Goal: Information Seeking & Learning: Learn about a topic

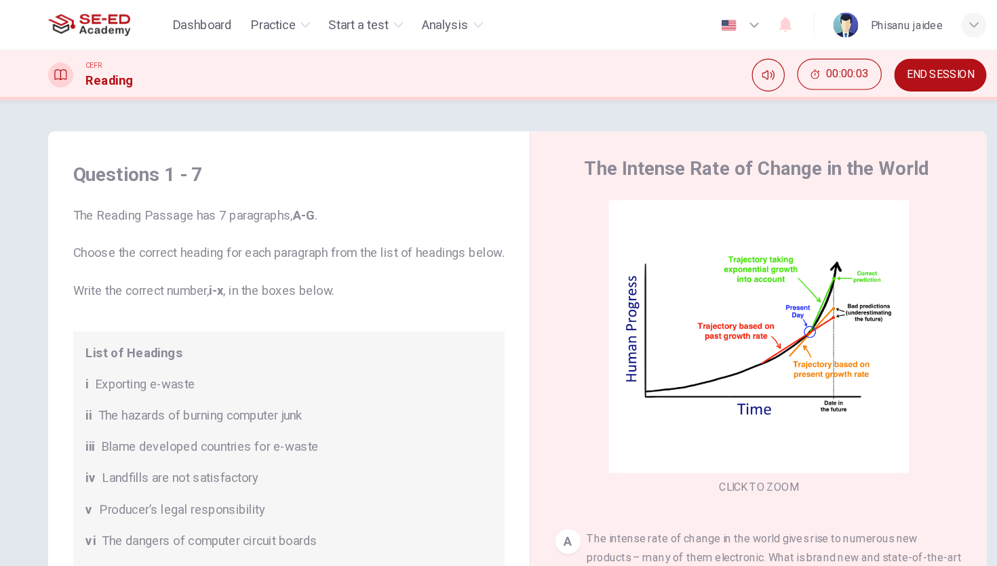
click at [717, 216] on div "Click to Zoom" at bounding box center [708, 303] width 353 height 258
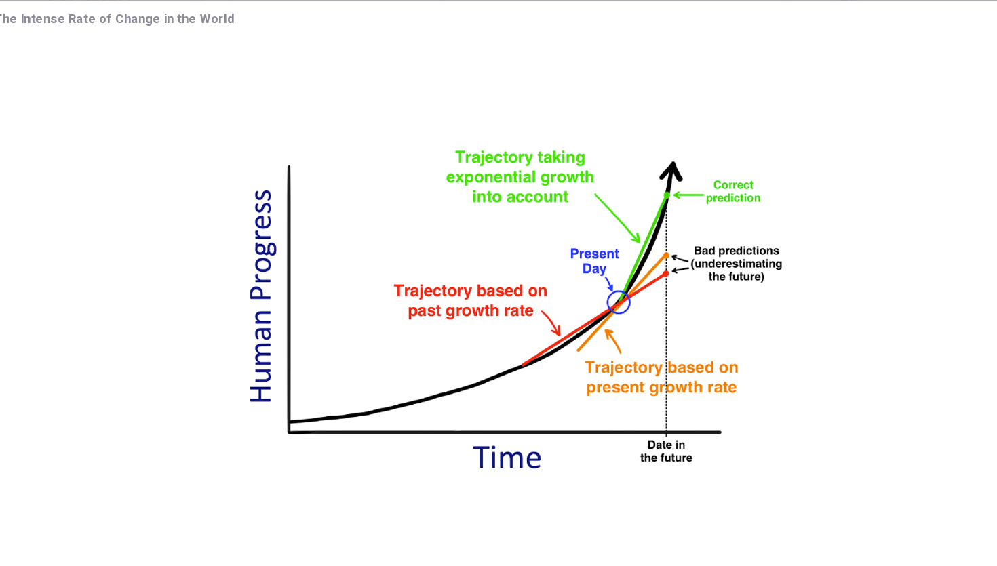
click at [731, 228] on img at bounding box center [498, 287] width 929 height 475
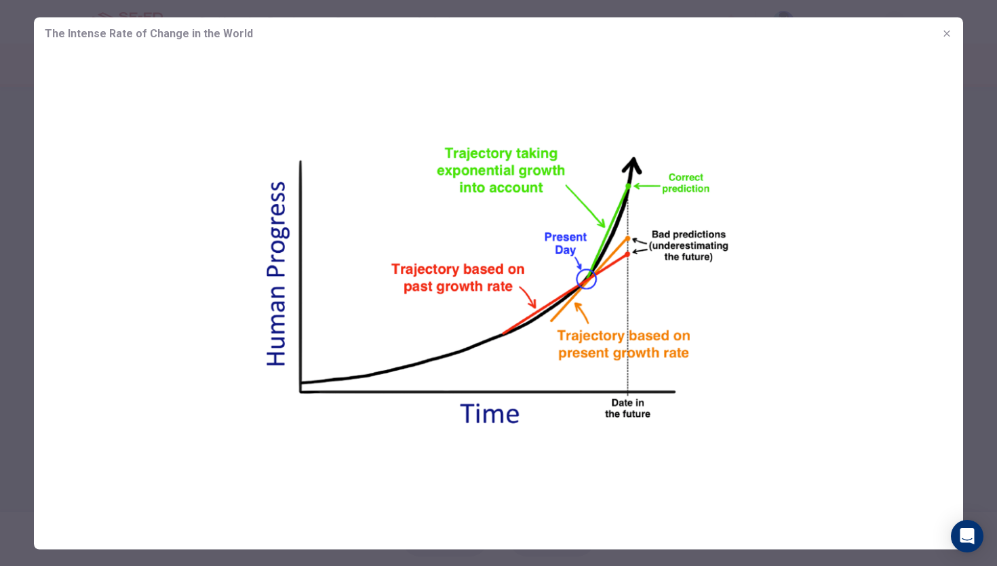
click at [928, 40] on button "button" at bounding box center [947, 33] width 22 height 22
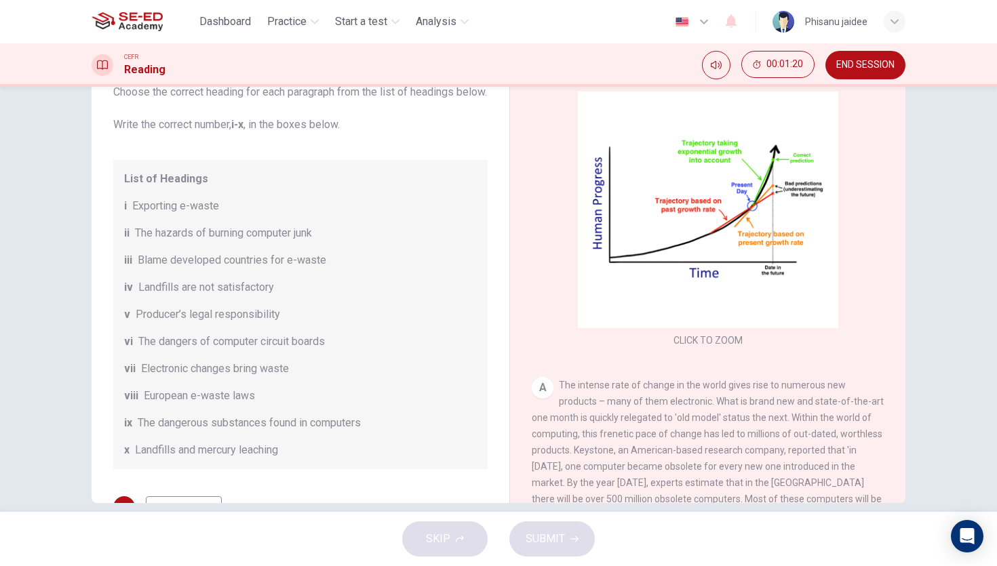
scroll to position [52, 0]
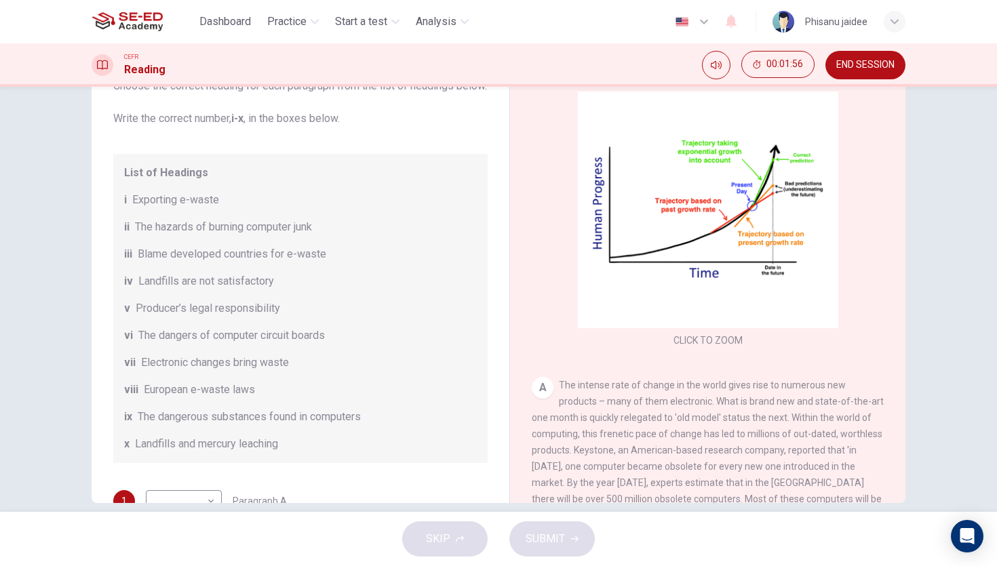
drag, startPoint x: 190, startPoint y: 325, endPoint x: 210, endPoint y: 325, distance: 19.7
click at [210, 317] on span "Producer’s legal responsibility" at bounding box center [208, 308] width 144 height 16
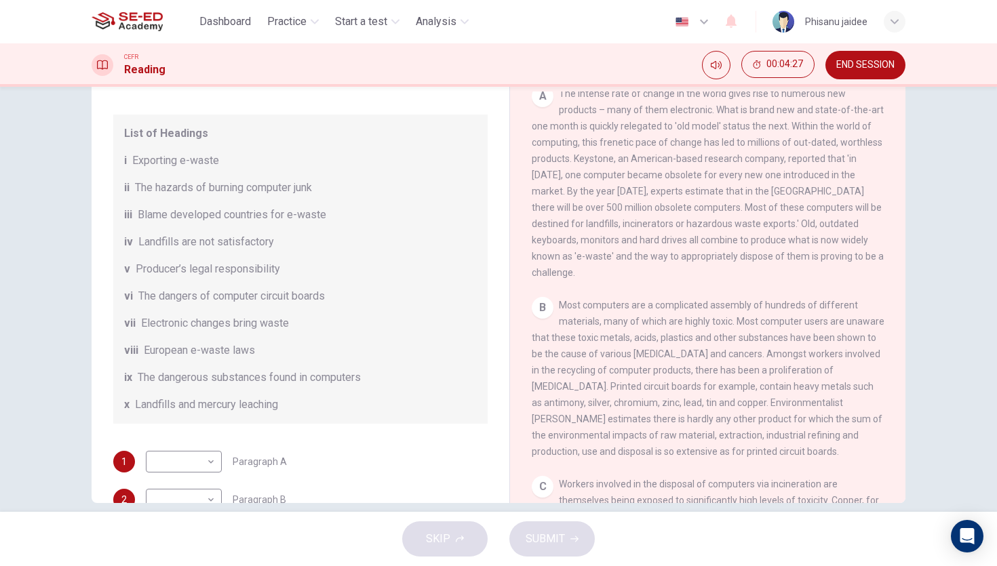
scroll to position [294, 0]
click at [176, 185] on div "List of Headings i Exporting e-waste ii The hazards of burning computer junk ii…" at bounding box center [300, 269] width 374 height 309
click at [182, 471] on body "This site uses cookies, as explained in our Privacy Policy . If you agree to th…" at bounding box center [498, 283] width 997 height 566
click at [178, 350] on li "i" at bounding box center [184, 349] width 76 height 22
type input "i"
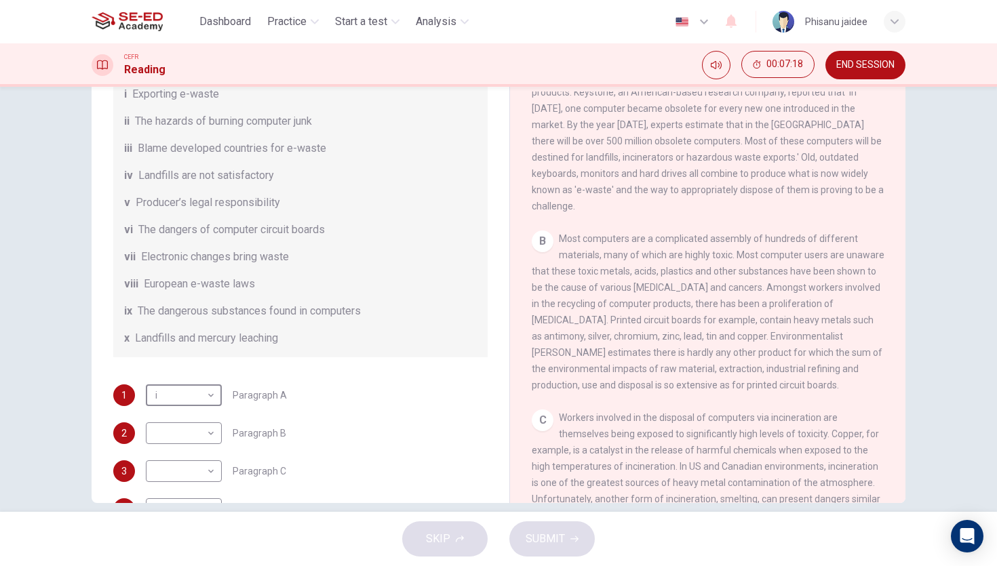
scroll to position [160, 0]
click at [211, 449] on body "This site uses cookies, as explained in our Privacy Policy . If you agree to th…" at bounding box center [498, 283] width 997 height 566
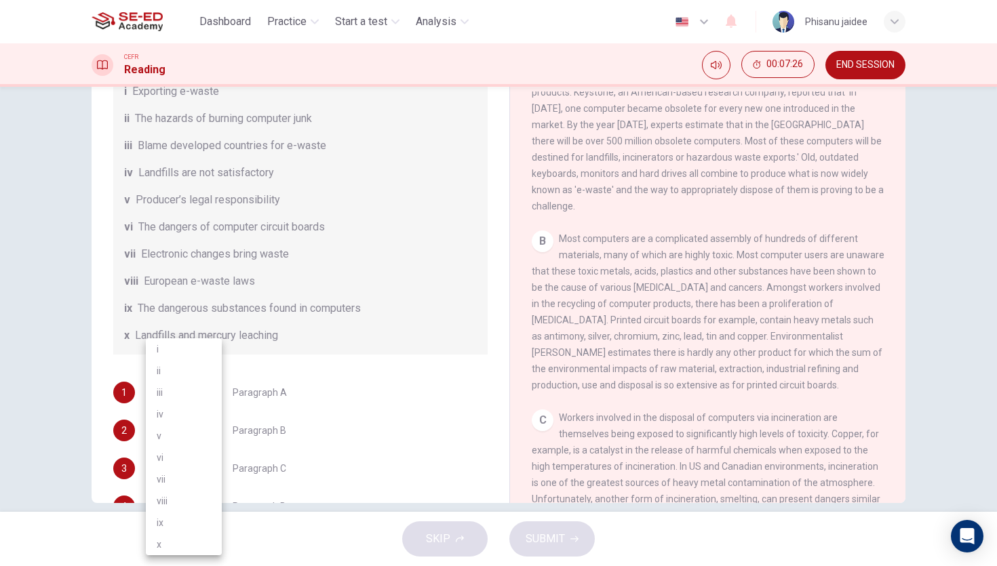
click at [178, 457] on li "vi" at bounding box center [184, 458] width 76 height 22
type input "vi"
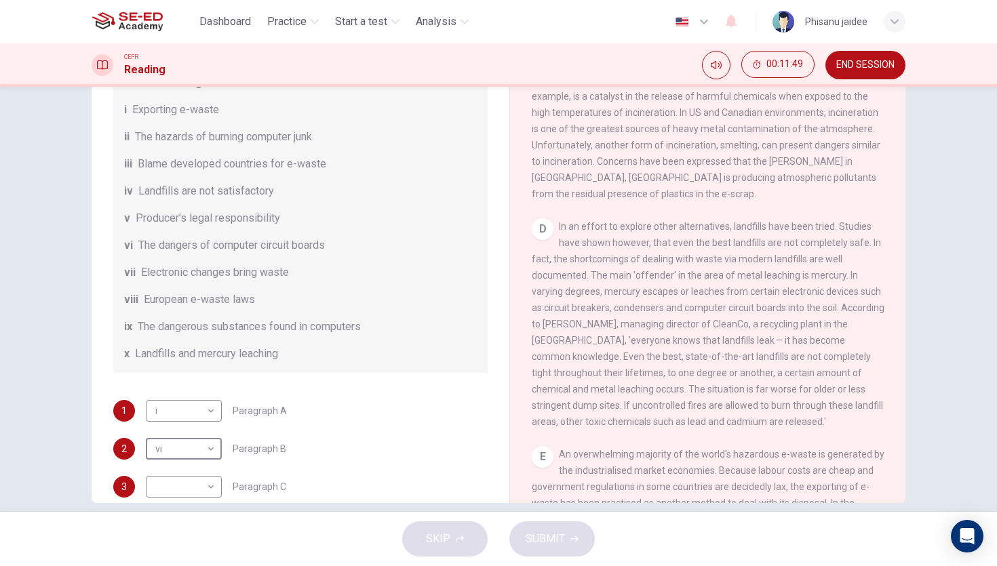
scroll to position [138, 0]
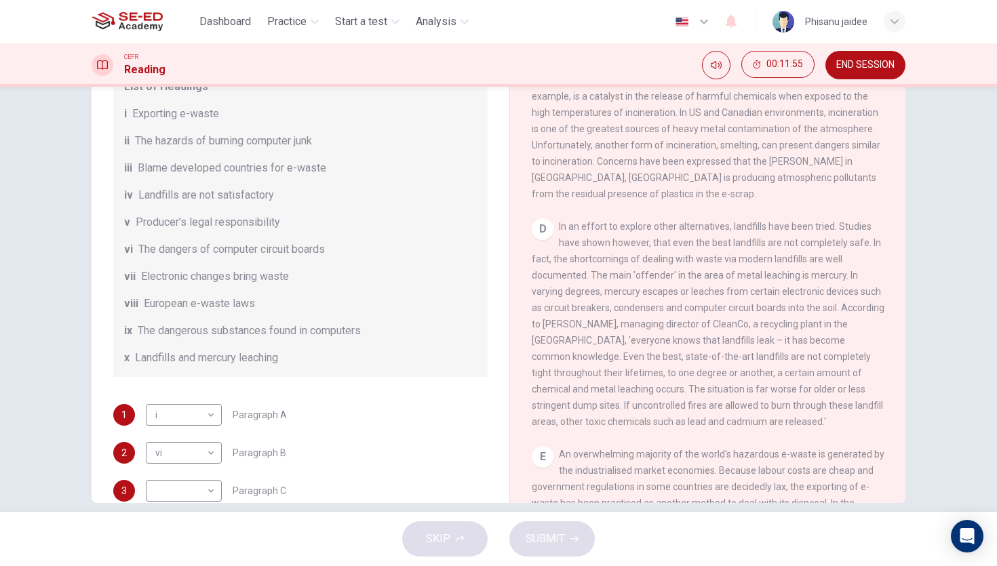
click at [153, 149] on span "The hazards of burning computer junk" at bounding box center [223, 141] width 177 height 16
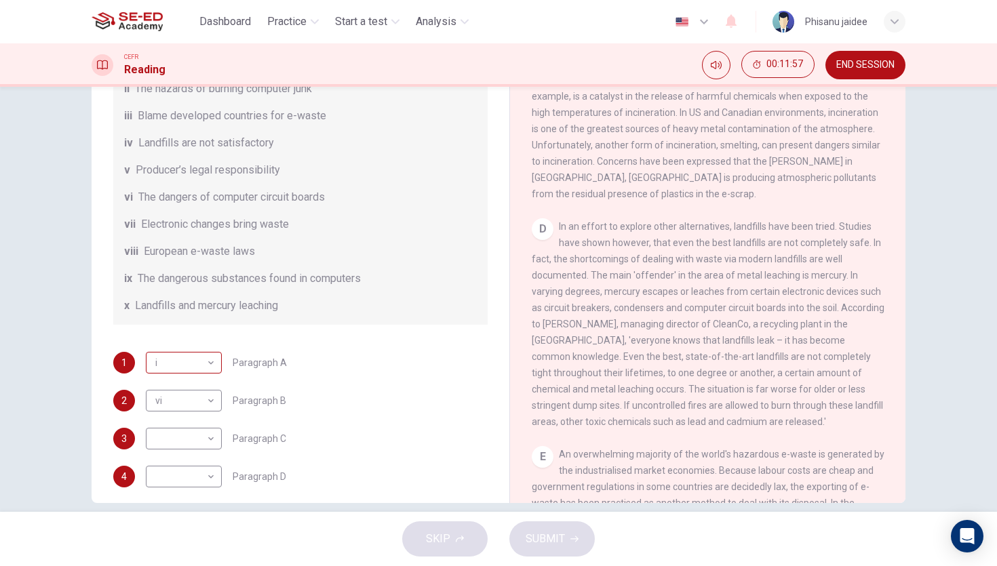
scroll to position [195, 0]
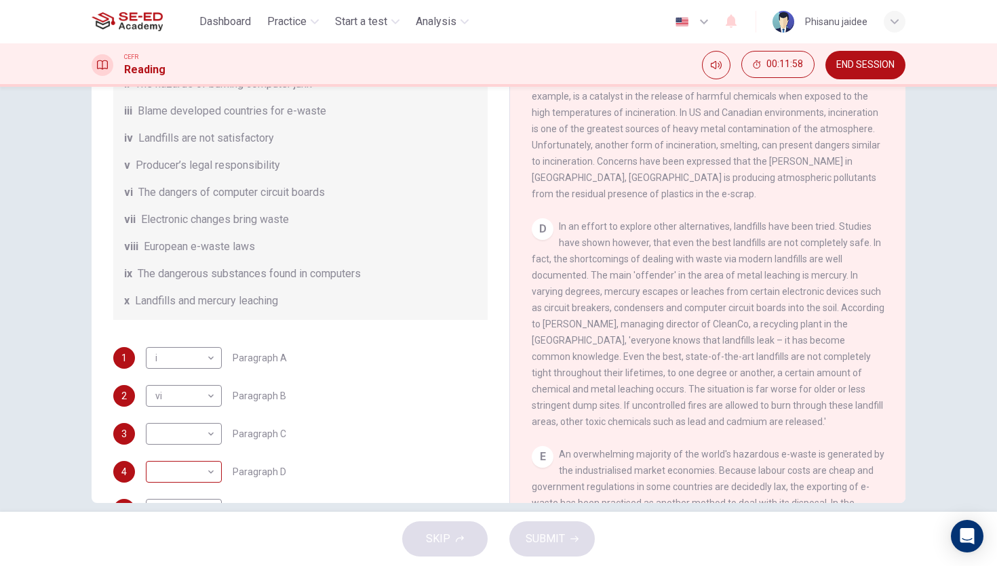
click at [185, 479] on body "This site uses cookies, as explained in our Privacy Policy . If you agree to th…" at bounding box center [498, 283] width 997 height 566
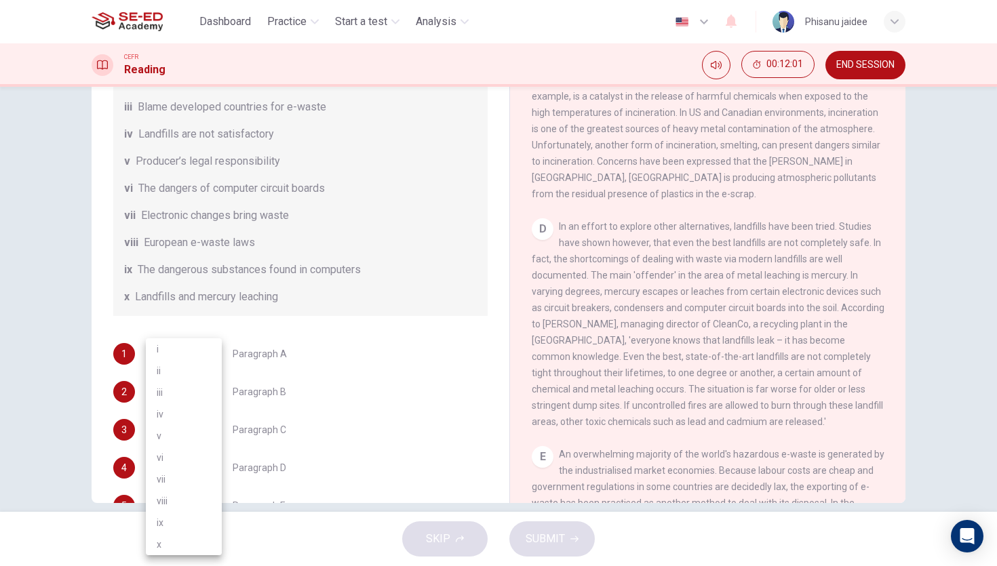
click at [412, 351] on div at bounding box center [498, 283] width 997 height 566
click at [176, 470] on body "This site uses cookies, as explained in our Privacy Policy . If you agree to th…" at bounding box center [498, 283] width 997 height 566
click at [170, 513] on li "x" at bounding box center [184, 545] width 76 height 22
type input "x"
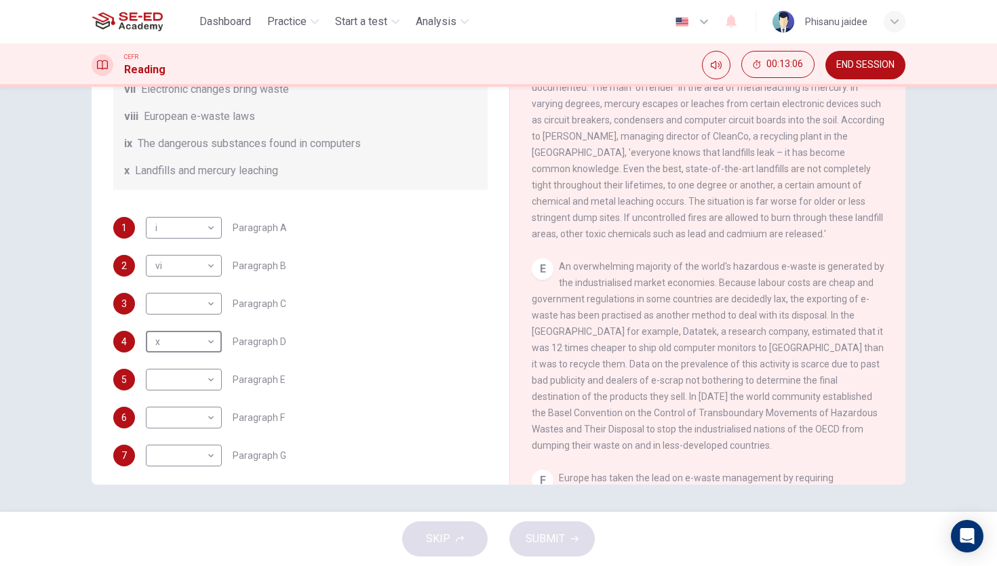
scroll to position [308, 0]
click at [178, 413] on body "This site uses cookies, as explained in our Privacy Policy . If you agree to th…" at bounding box center [498, 283] width 997 height 566
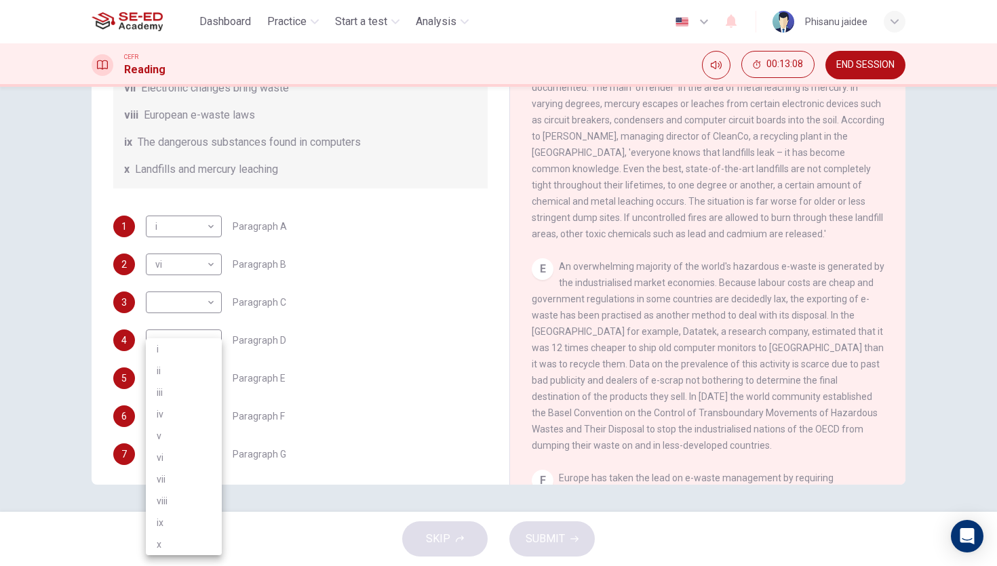
click at [314, 364] on div at bounding box center [498, 283] width 997 height 566
click at [212, 399] on body "This site uses cookies, as explained in our Privacy Policy . If you agree to th…" at bounding box center [498, 283] width 997 height 566
click at [191, 377] on li "ii" at bounding box center [184, 371] width 76 height 22
type input "ii"
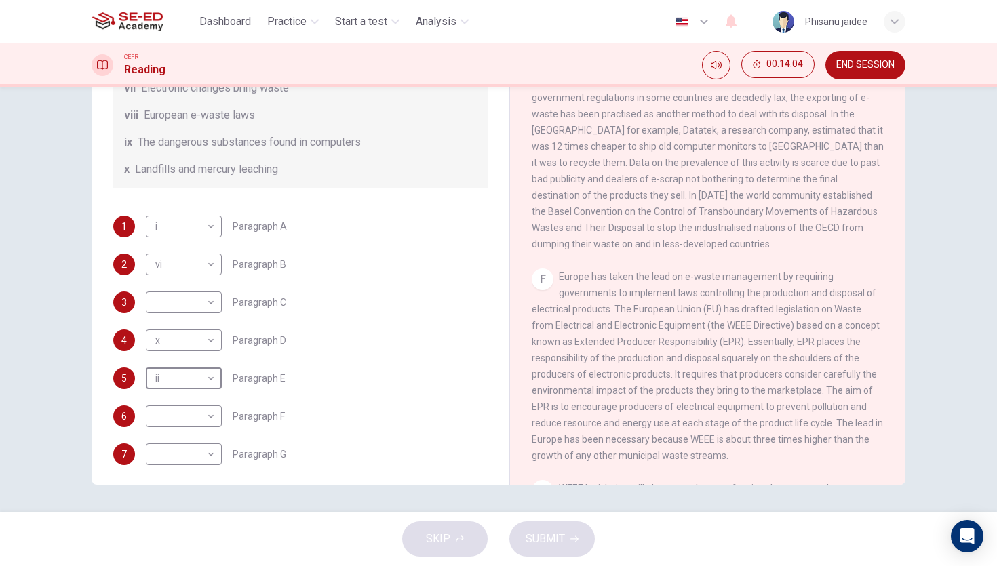
scroll to position [1079, 0]
click at [195, 435] on body "This site uses cookies, as explained in our Privacy Policy . If you agree to th…" at bounding box center [498, 283] width 997 height 566
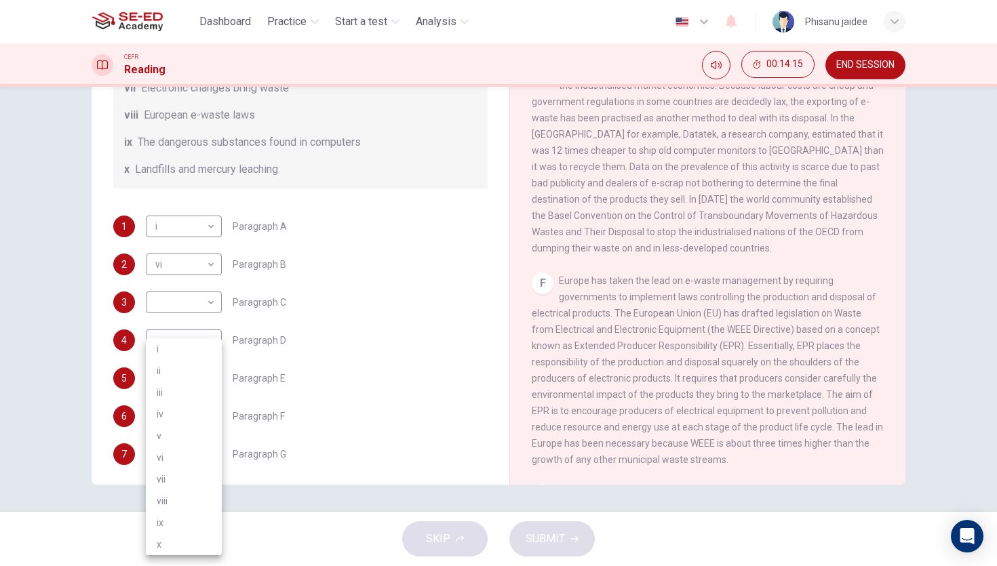
click at [182, 494] on li "viii" at bounding box center [184, 501] width 76 height 22
type input "viii"
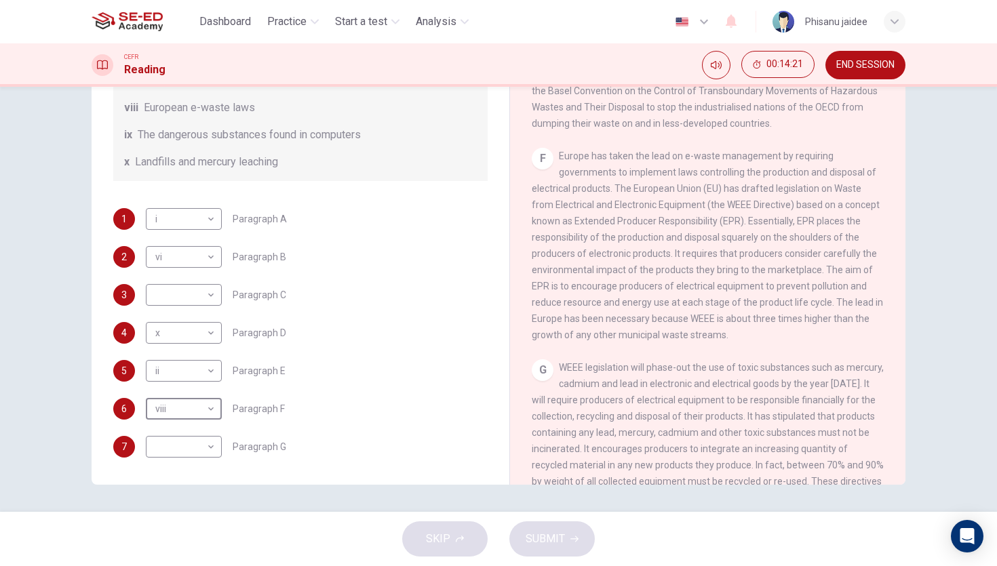
scroll to position [1310, 0]
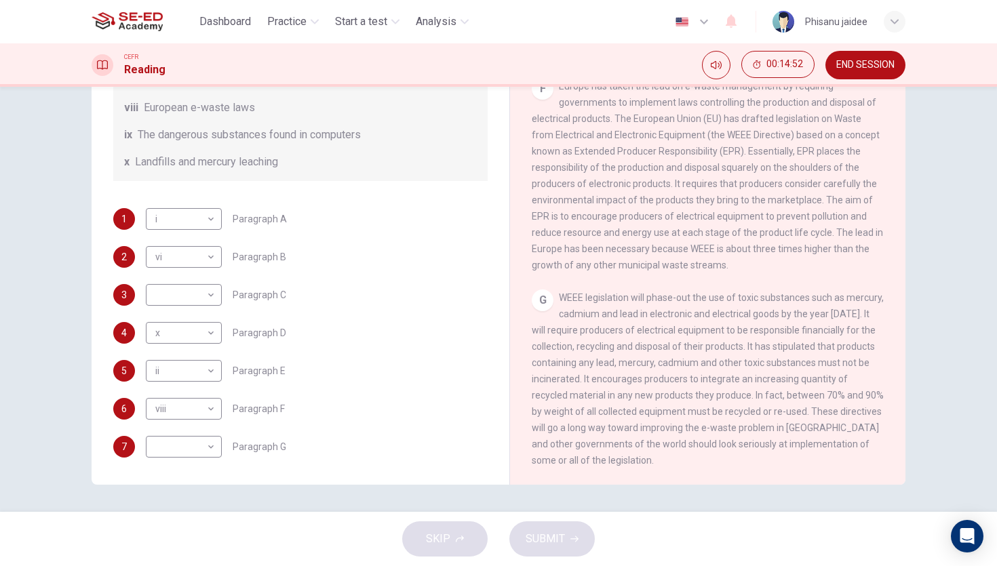
drag, startPoint x: 534, startPoint y: 328, endPoint x: 552, endPoint y: 328, distance: 17.6
click at [550, 328] on span "WEEE legislation will phase-out the use of toxic substances such as mercury, ca…" at bounding box center [708, 379] width 352 height 174
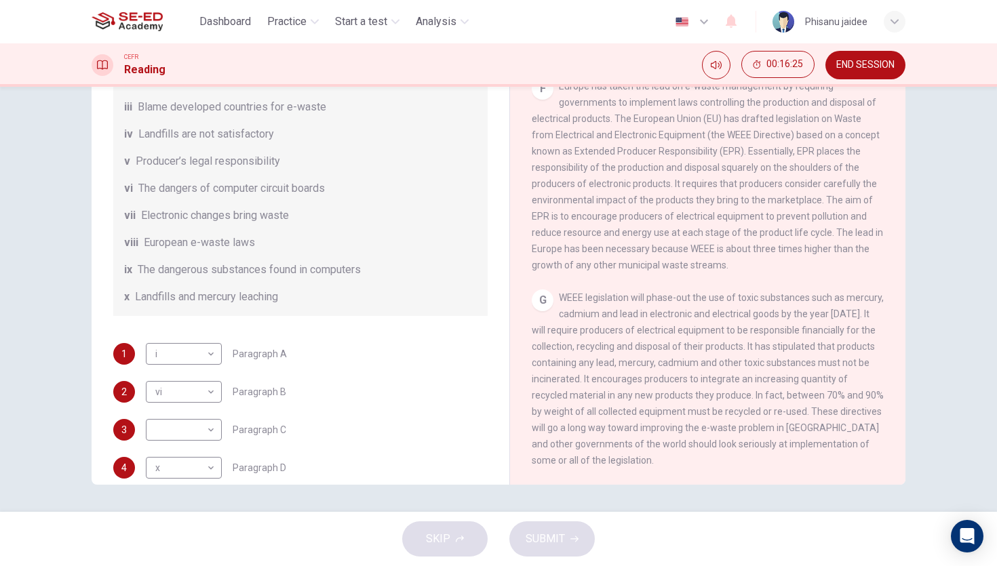
scroll to position [332, 0]
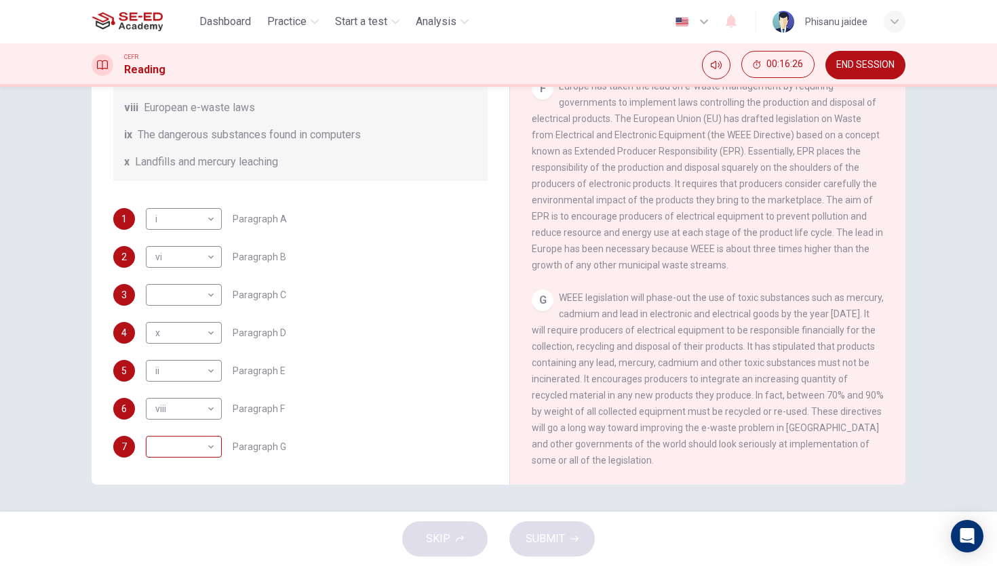
click at [196, 447] on body "This site uses cookies, as explained in our Privacy Policy . If you agree to th…" at bounding box center [498, 283] width 997 height 566
click at [178, 440] on li "v" at bounding box center [184, 436] width 76 height 22
type input "v"
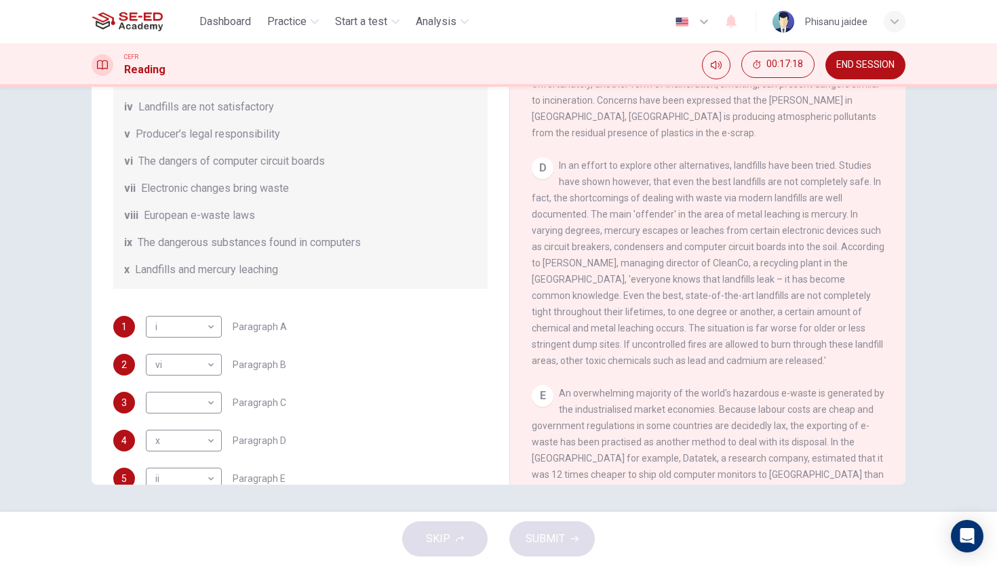
scroll to position [203, 0]
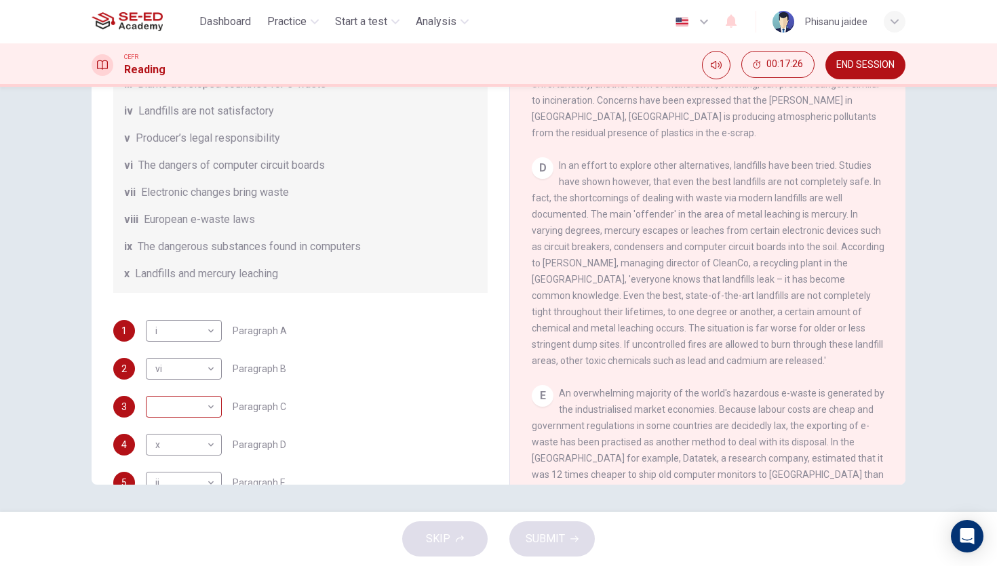
click at [186, 416] on body "This site uses cookies, as explained in our Privacy Policy . If you agree to th…" at bounding box center [498, 283] width 997 height 566
click at [411, 343] on div at bounding box center [498, 283] width 997 height 566
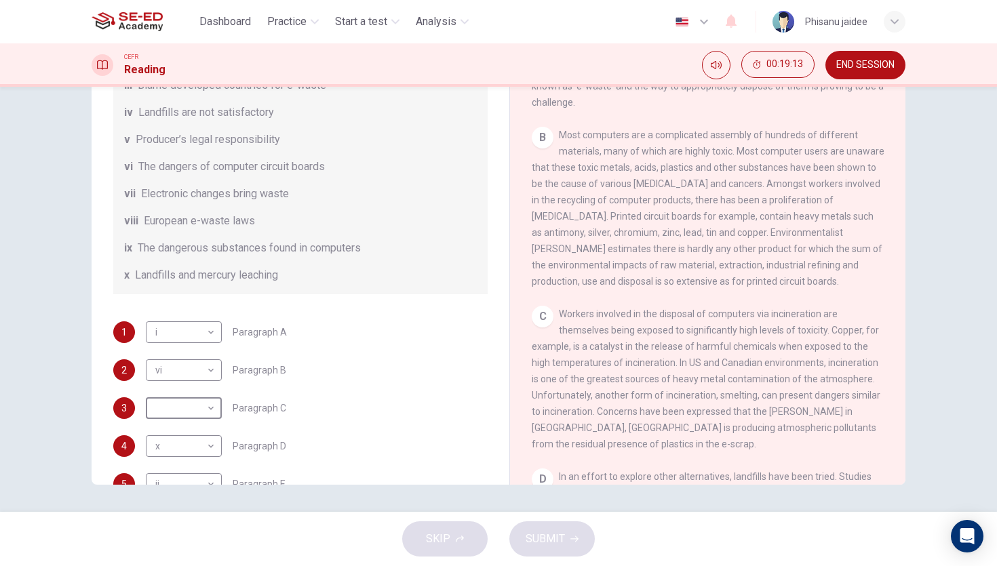
scroll to position [204, 0]
click at [200, 377] on body "This site uses cookies, as explained in our Privacy Policy . If you agree to th…" at bounding box center [498, 283] width 997 height 566
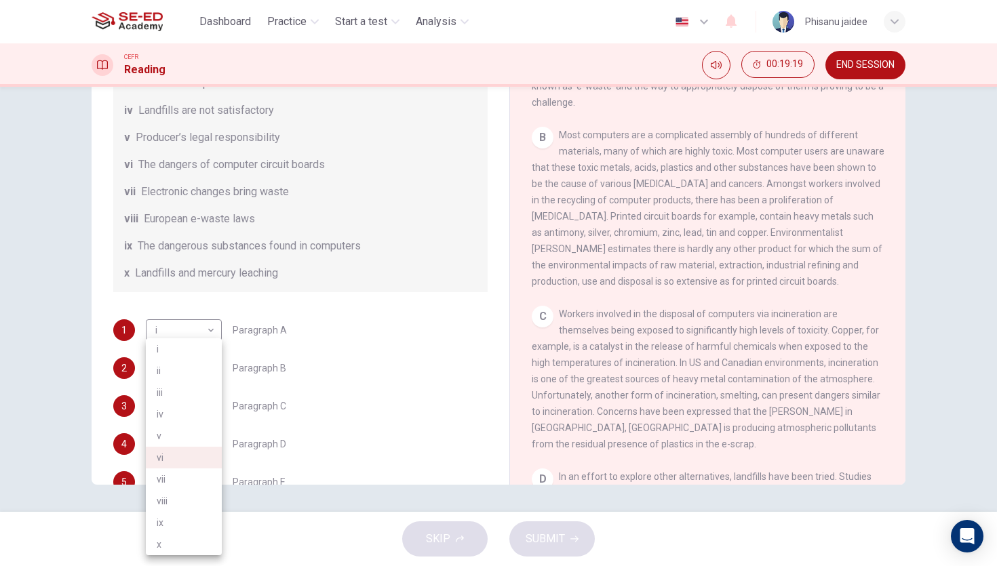
click at [178, 513] on li "ix" at bounding box center [184, 523] width 76 height 22
type input "ix"
click at [191, 422] on body "This site uses cookies, as explained in our Privacy Policy . If you agree to th…" at bounding box center [498, 283] width 997 height 566
click at [193, 463] on li "vi" at bounding box center [184, 458] width 76 height 22
type input "vi"
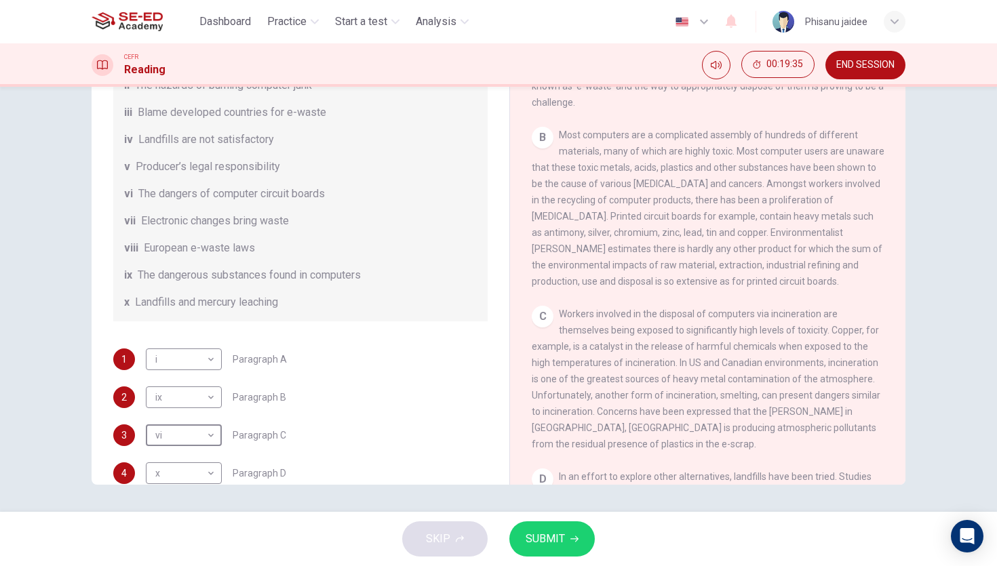
scroll to position [332, 0]
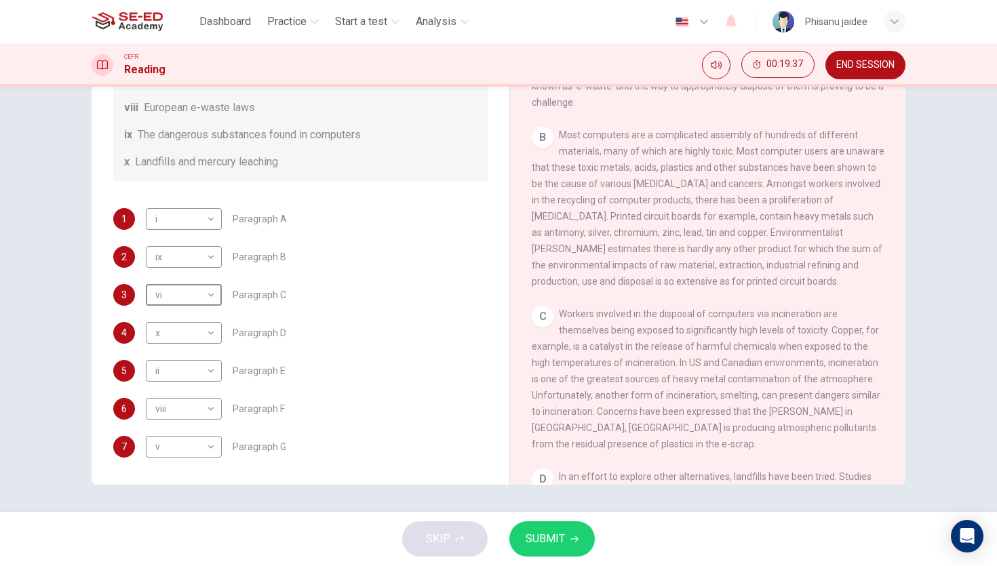
click at [543, 513] on span "SUBMIT" at bounding box center [545, 539] width 39 height 19
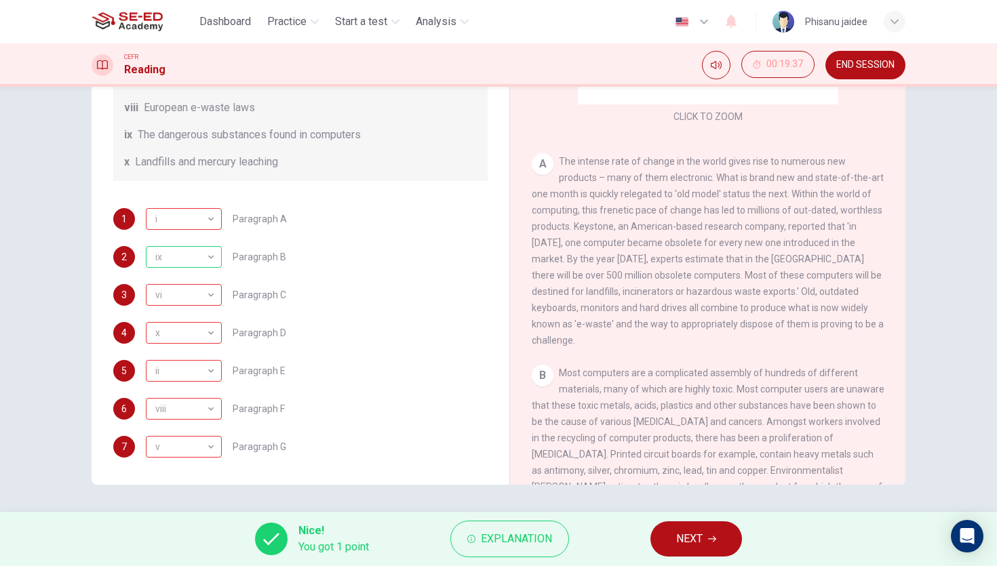
scroll to position [307, 0]
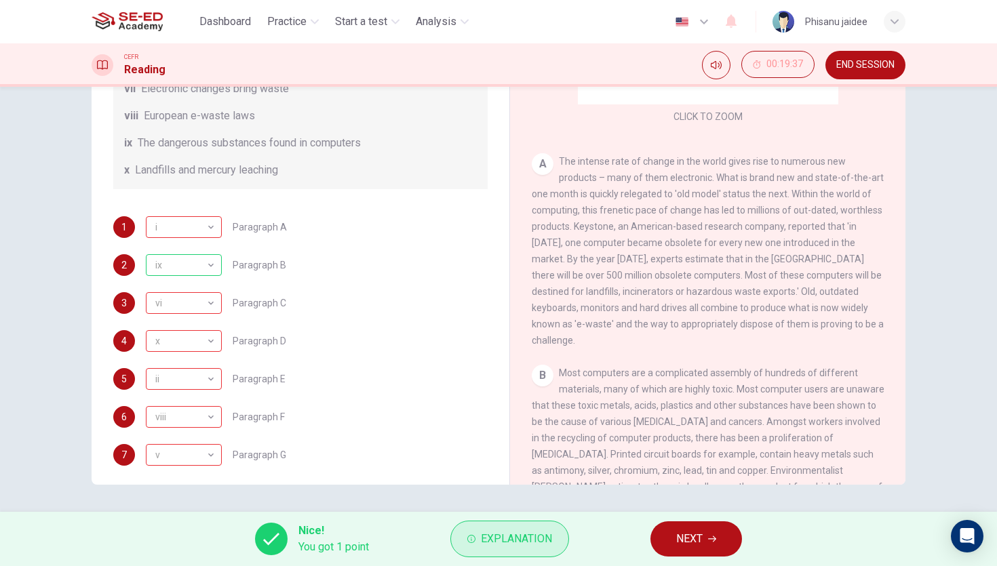
click at [508, 513] on span "Explanation" at bounding box center [516, 539] width 71 height 19
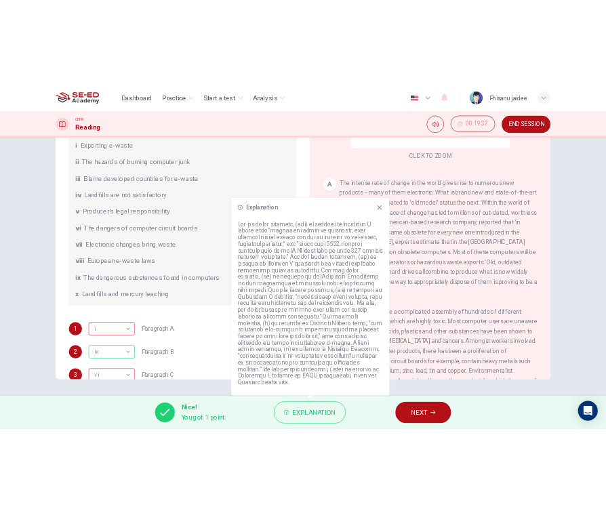
scroll to position [130, 0]
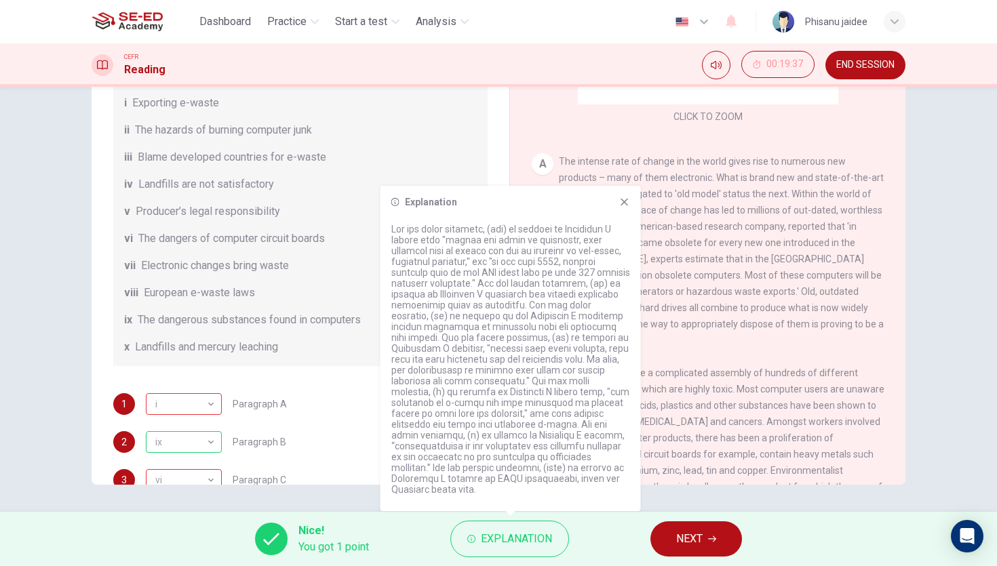
click at [14, 166] on div "Questions 1 - 7 The Reading Passage has 7 paragraphs, A-G . Choose the correct …" at bounding box center [498, 299] width 997 height 425
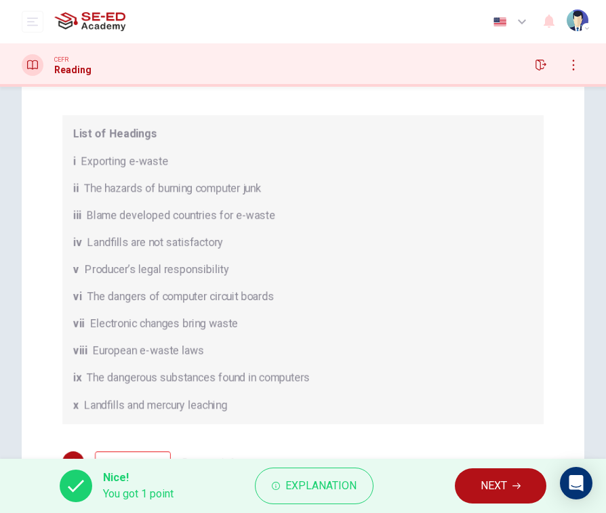
scroll to position [227, 0]
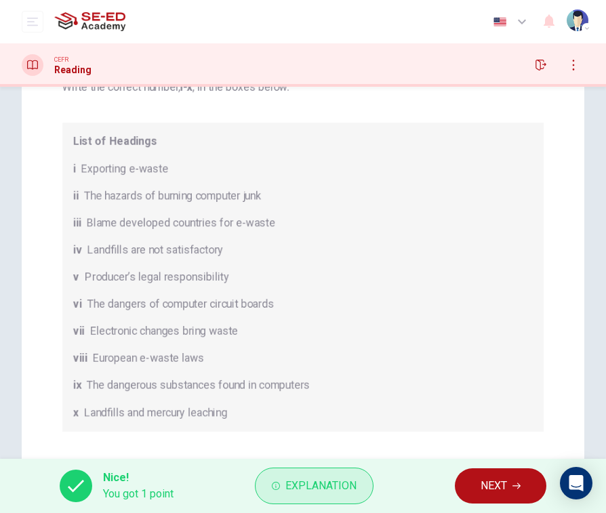
click at [299, 477] on span "Explanation" at bounding box center [321, 486] width 71 height 19
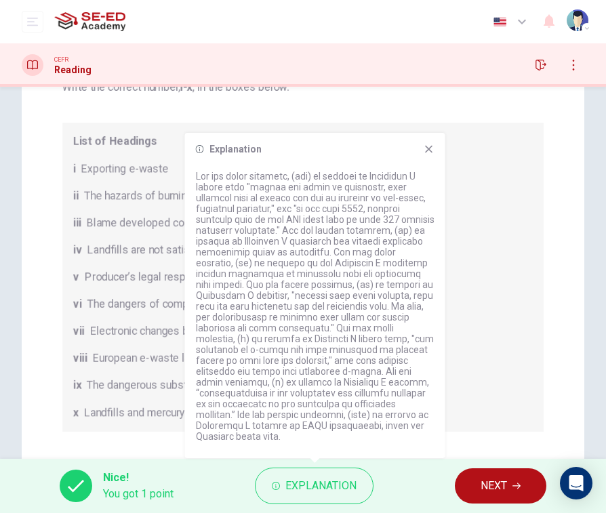
click at [430, 155] on icon at bounding box center [429, 149] width 11 height 11
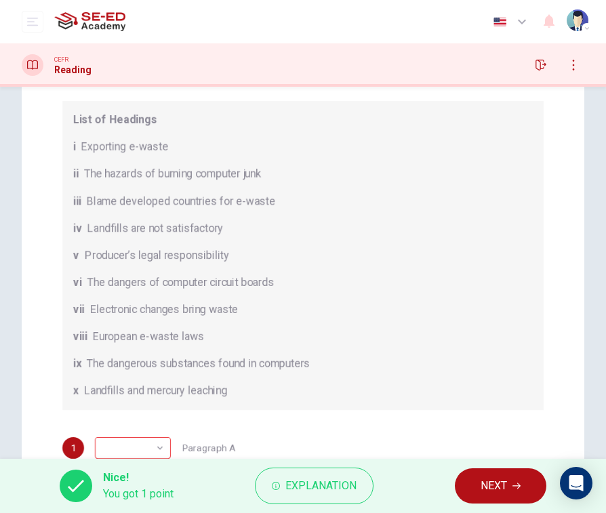
scroll to position [100, 0]
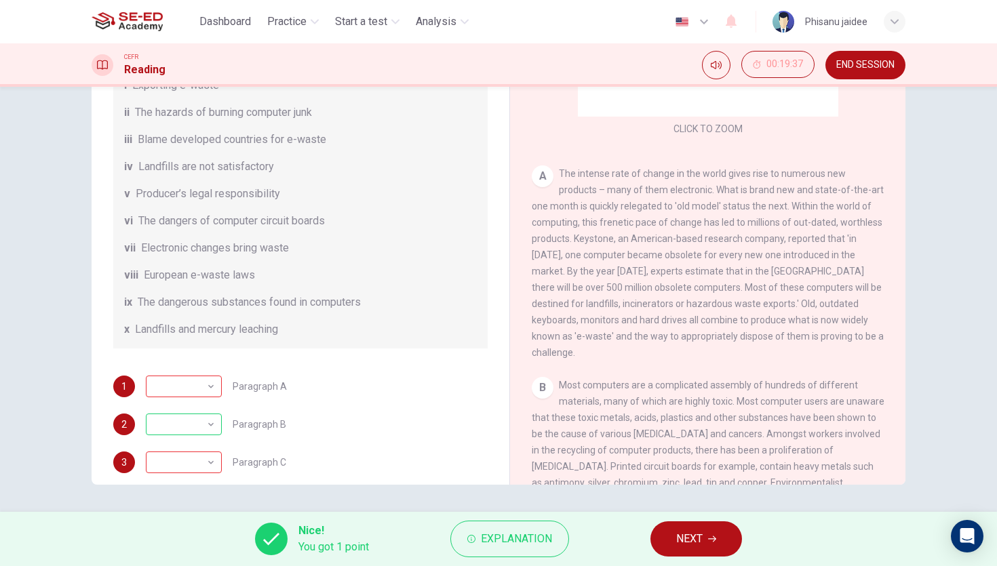
scroll to position [150, 0]
click at [473, 513] on button "Explanation" at bounding box center [509, 539] width 119 height 37
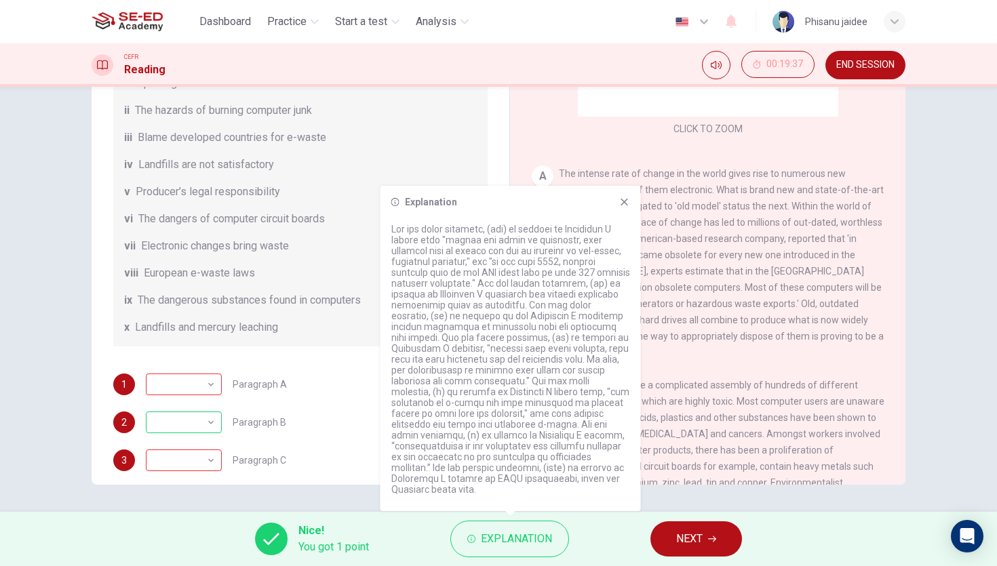
click at [623, 206] on icon at bounding box center [624, 202] width 7 height 7
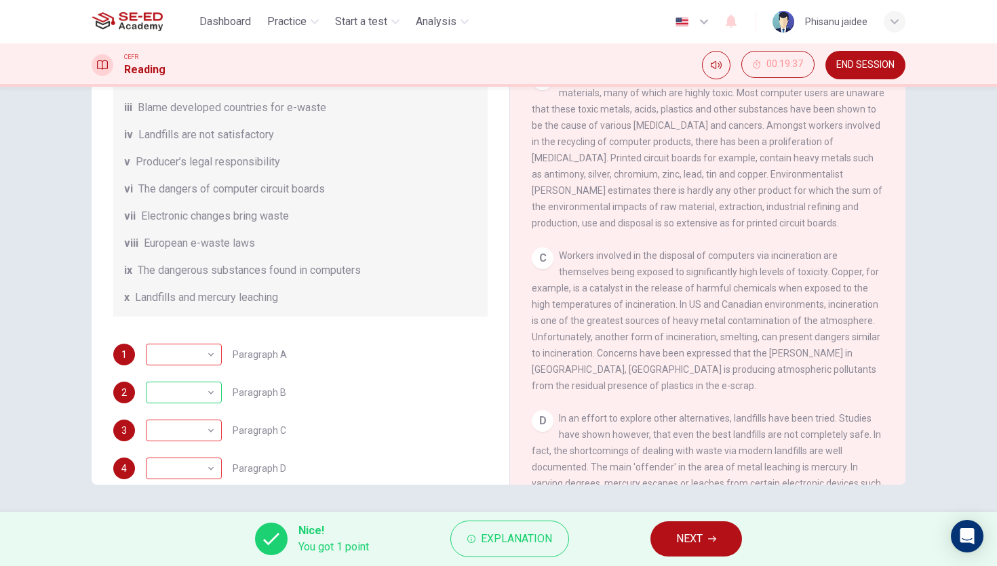
scroll to position [182, 0]
click at [511, 513] on span "Explanation" at bounding box center [516, 539] width 71 height 19
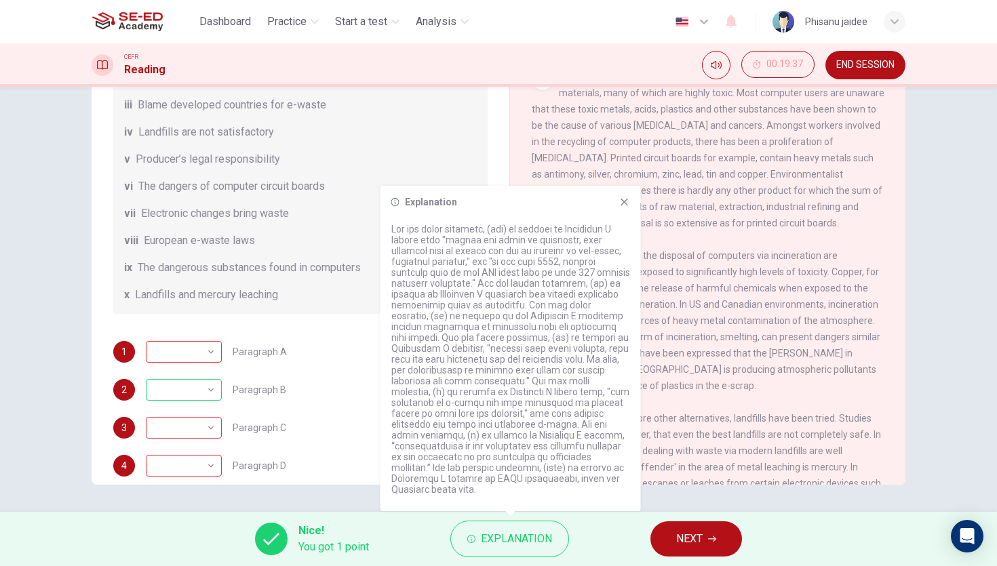
click at [604, 156] on span "Most computers are a complicated assembly of hundreds of different materials, m…" at bounding box center [708, 149] width 353 height 157
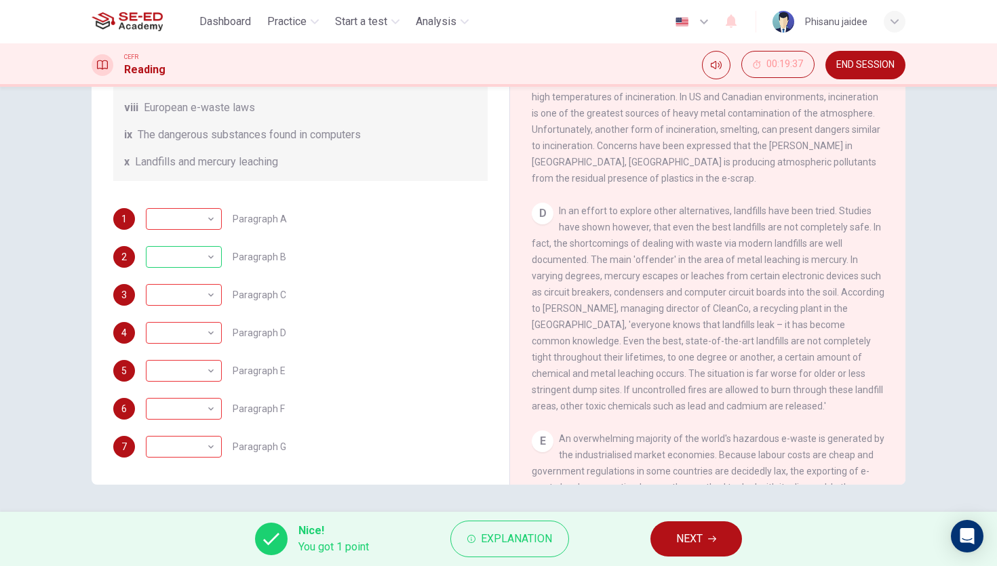
scroll to position [736, 0]
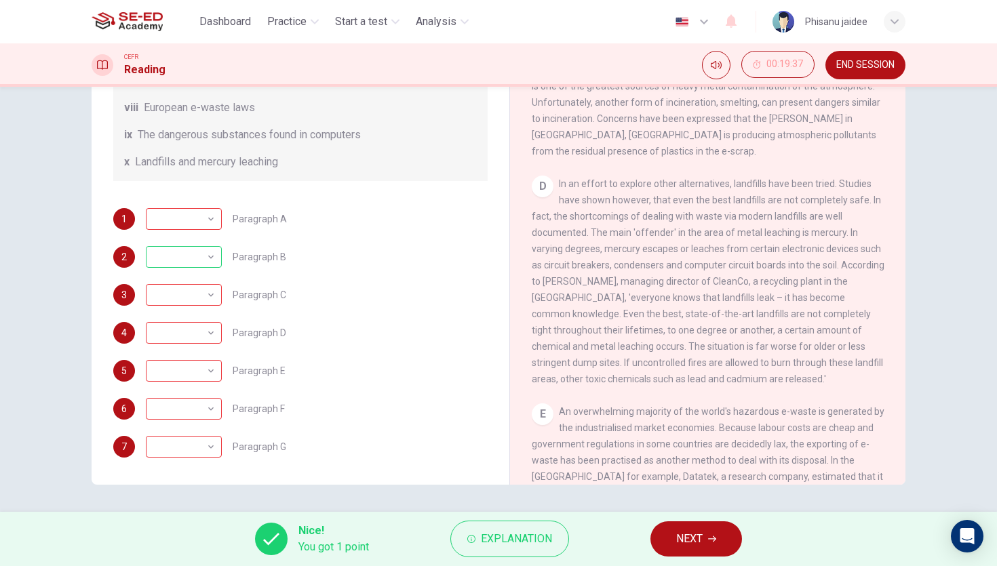
drag, startPoint x: 827, startPoint y: 189, endPoint x: 756, endPoint y: 189, distance: 70.5
click at [756, 189] on span "In an effort to explore other alternatives, landfills have been tried. Studies …" at bounding box center [708, 281] width 353 height 206
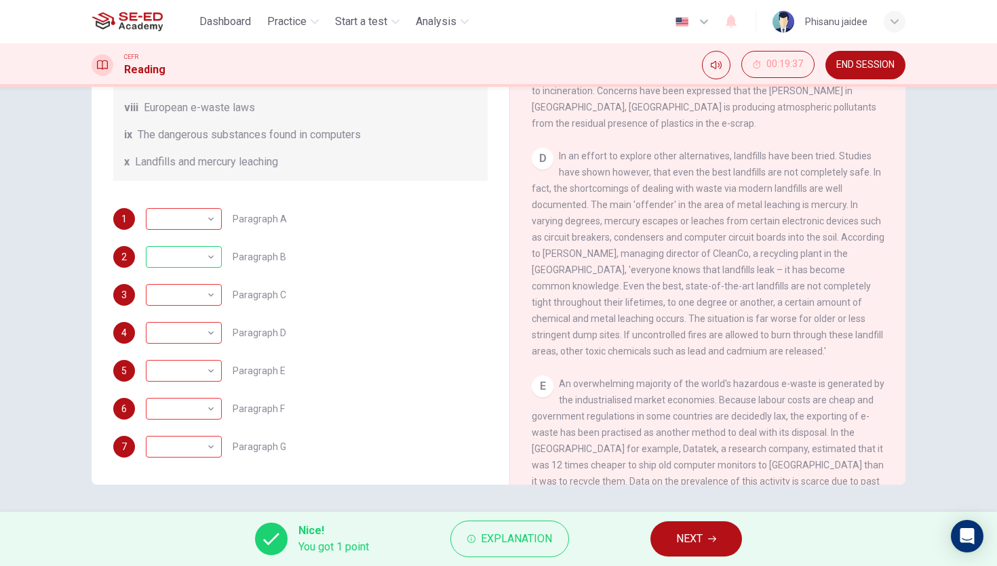
scroll to position [766, 0]
click at [619, 314] on span "In an effort to explore other alternatives, landfills have been tried. Studies …" at bounding box center [708, 252] width 353 height 206
drag, startPoint x: 650, startPoint y: 311, endPoint x: 621, endPoint y: 311, distance: 29.2
click at [621, 311] on span "In an effort to explore other alternatives, landfills have been tried. Studies …" at bounding box center [708, 252] width 353 height 206
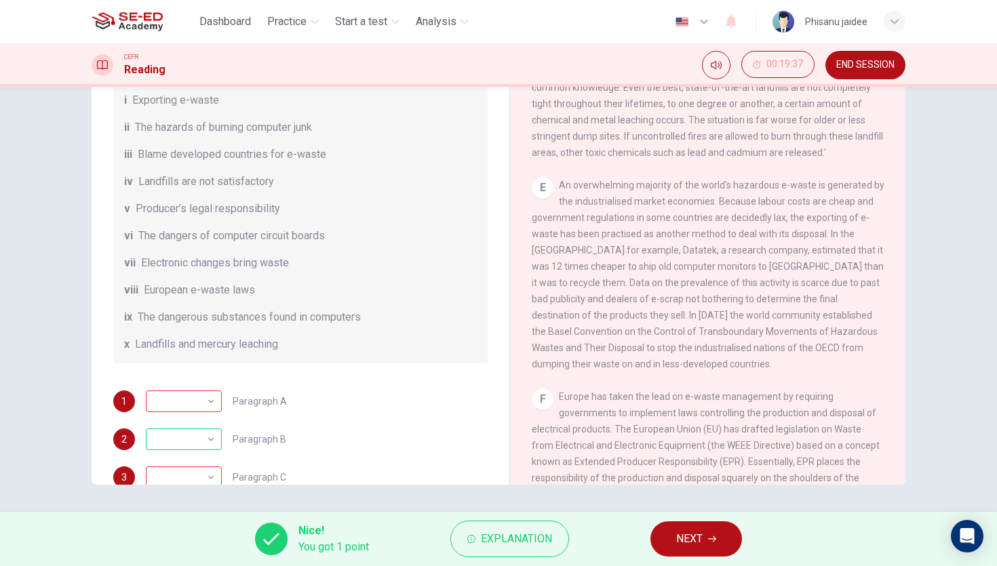
scroll to position [964, 0]
click at [552, 513] on span "Explanation" at bounding box center [516, 539] width 71 height 19
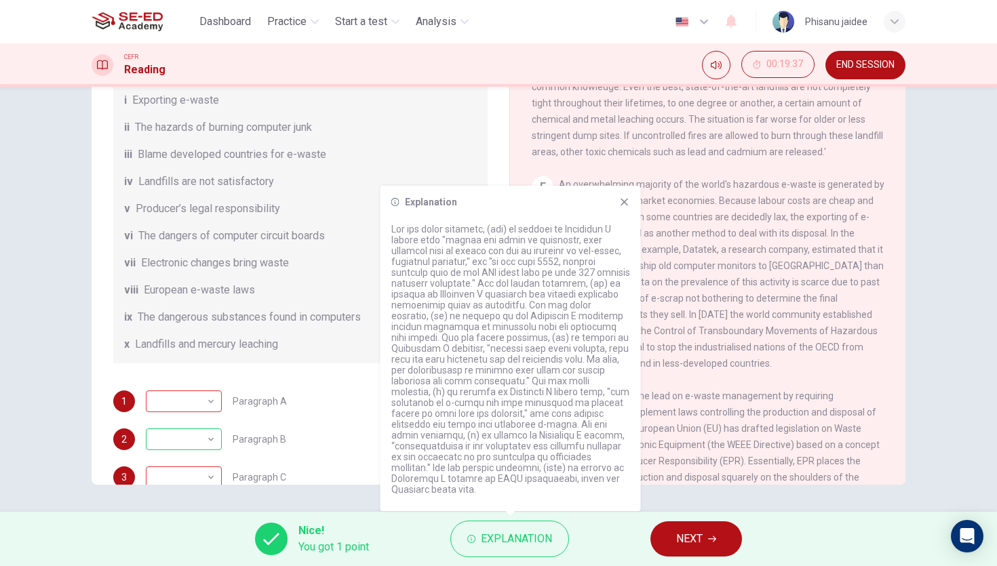
click at [621, 221] on div "Explanation" at bounding box center [510, 349] width 260 height 326
click at [624, 206] on icon at bounding box center [624, 202] width 7 height 7
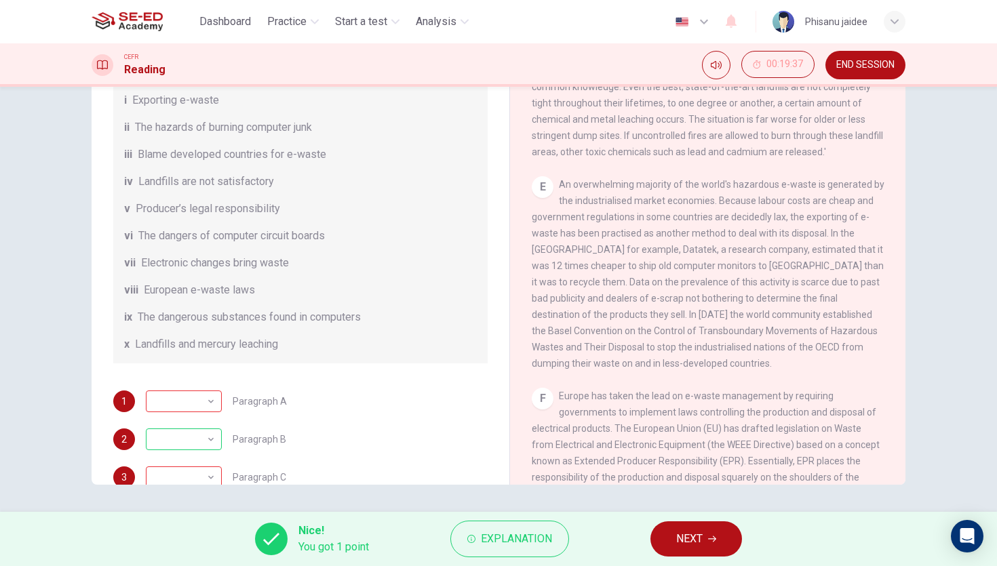
click at [874, 65] on span "END SESSION" at bounding box center [865, 65] width 58 height 11
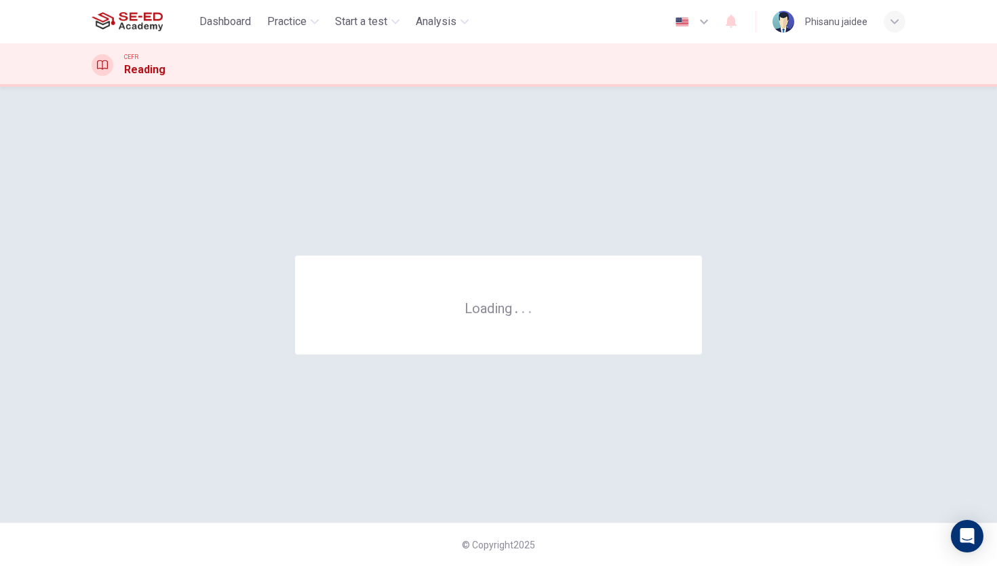
scroll to position [0, 0]
